Goal: Task Accomplishment & Management: Manage account settings

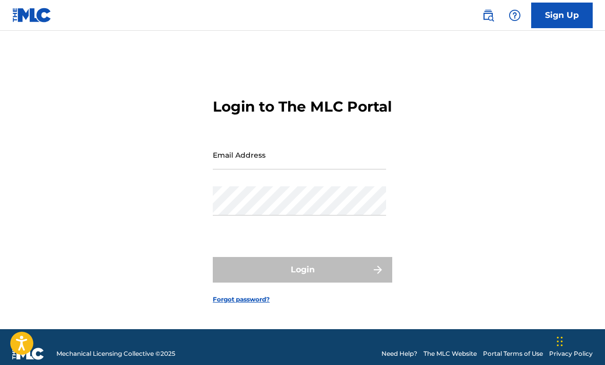
click at [345, 170] on input "Email Address" at bounding box center [299, 154] width 173 height 29
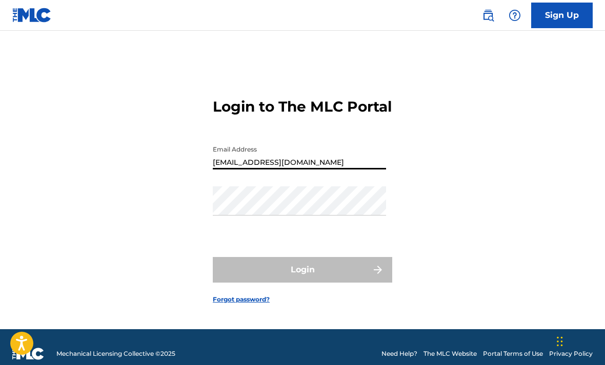
type input "[EMAIL_ADDRESS][DOMAIN_NAME]"
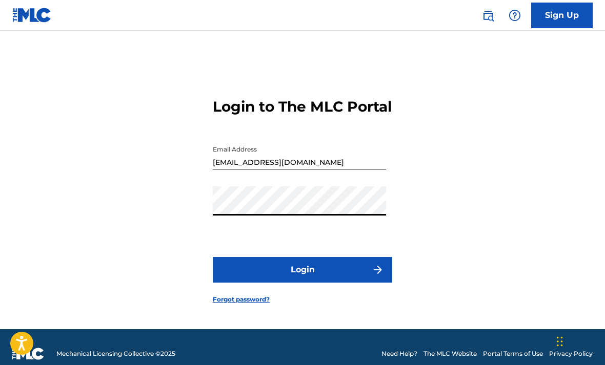
click at [61, 329] on div "Login to The MLC Portal Email Address [EMAIL_ADDRESS][DOMAIN_NAME] Password Log…" at bounding box center [302, 192] width 605 height 273
click at [313, 283] on button "Login" at bounding box center [302, 270] width 179 height 26
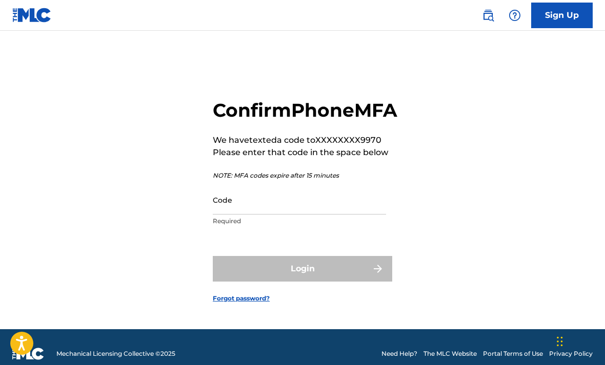
click at [257, 215] on input "Code" at bounding box center [299, 199] width 173 height 29
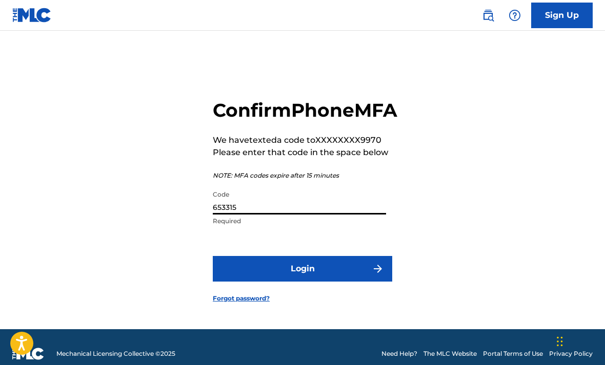
type input "653315"
click at [310, 282] on button "Login" at bounding box center [302, 269] width 179 height 26
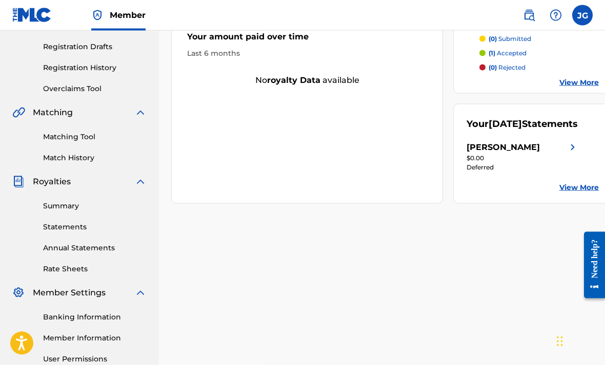
scroll to position [166, 0]
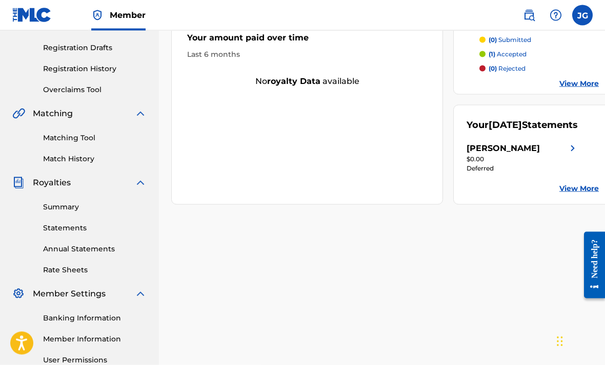
click at [63, 154] on link "Match History" at bounding box center [94, 159] width 103 height 11
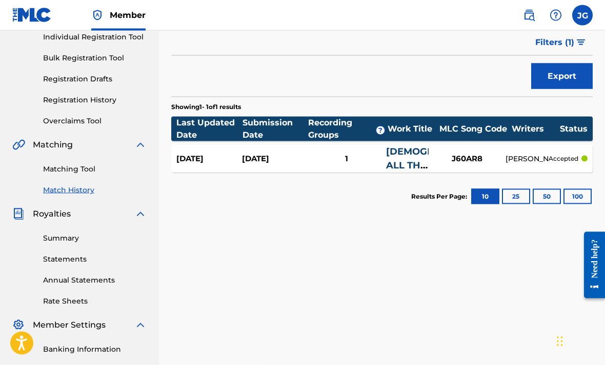
scroll to position [133, 0]
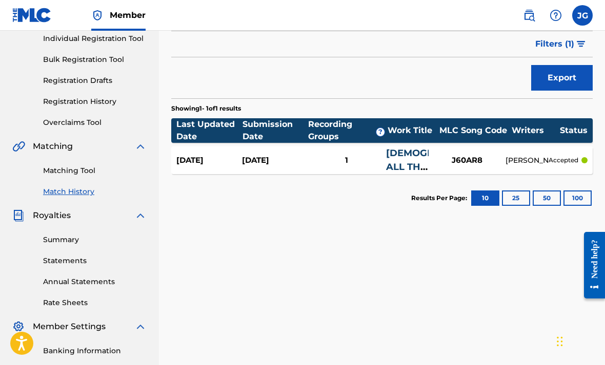
click at [593, 257] on div "Need help?" at bounding box center [594, 259] width 14 height 39
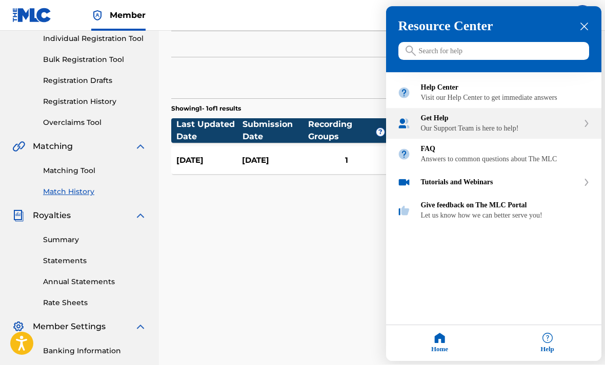
click at [575, 123] on div "Get Help" at bounding box center [500, 119] width 158 height 8
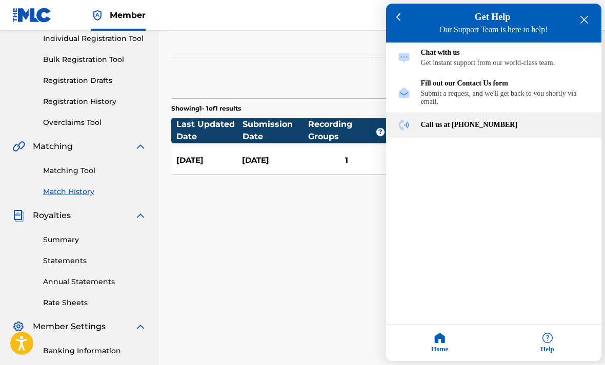
click at [502, 130] on div "Call us at [PHONE_NUMBER]" at bounding box center [505, 125] width 169 height 8
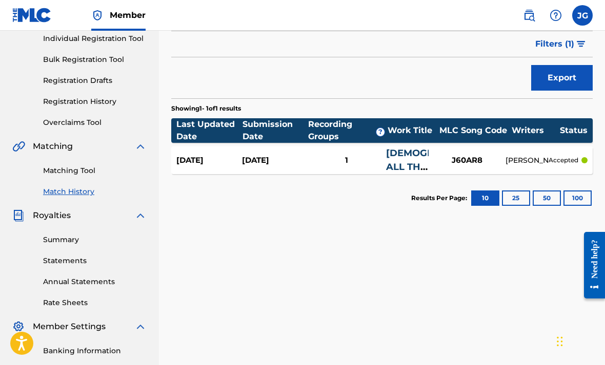
click at [222, 222] on section "Results Per Page: 10 25 50 100" at bounding box center [381, 198] width 421 height 48
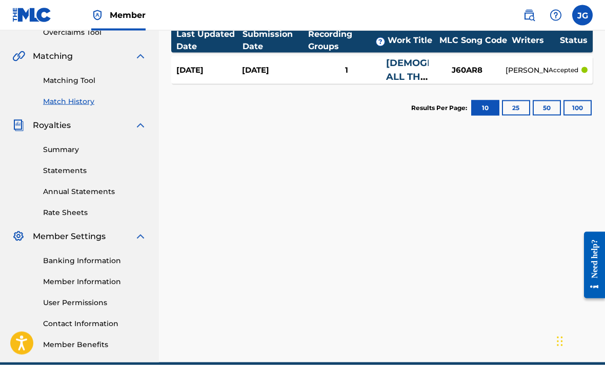
scroll to position [237, 0]
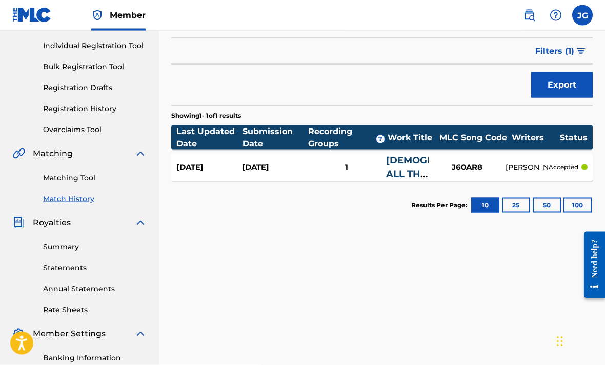
click at [589, 246] on div "Need help?" at bounding box center [594, 258] width 14 height 39
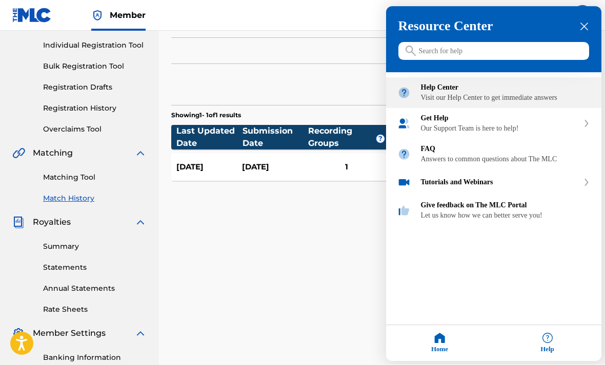
click at [569, 97] on div "Visit our Help Center to get immediate answers" at bounding box center [505, 98] width 169 height 8
